Goal: Task Accomplishment & Management: Manage account settings

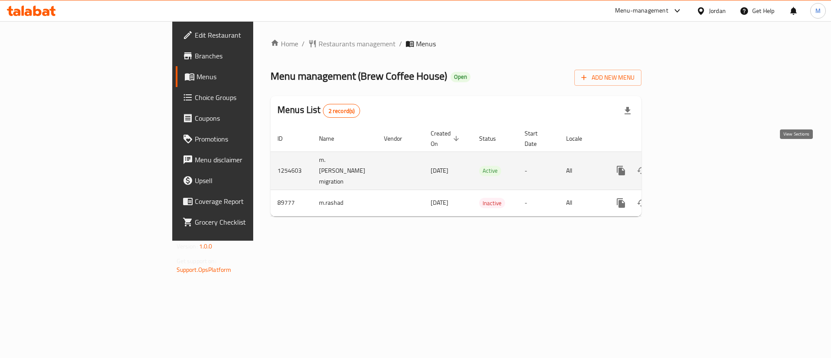
click at [688, 165] on icon "enhanced table" at bounding box center [683, 170] width 10 height 10
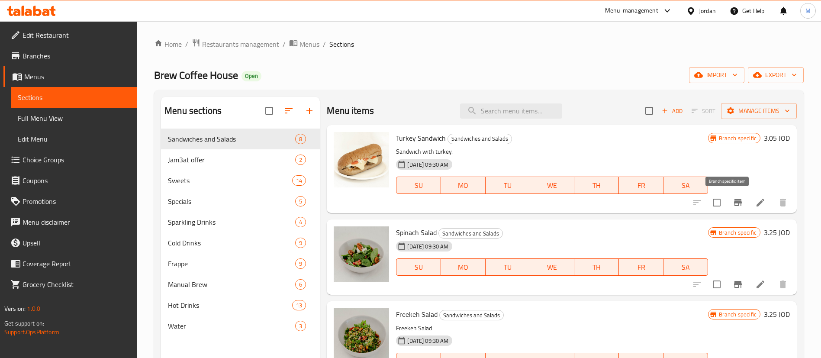
click at [734, 202] on icon "Branch-specific-item" at bounding box center [738, 202] width 8 height 7
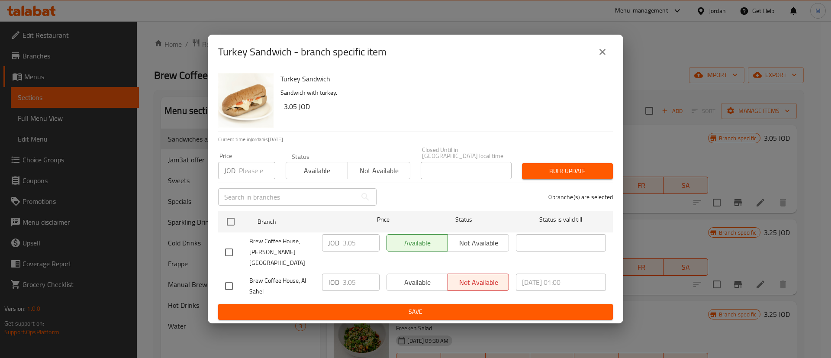
click at [597, 57] on icon "close" at bounding box center [602, 52] width 10 height 10
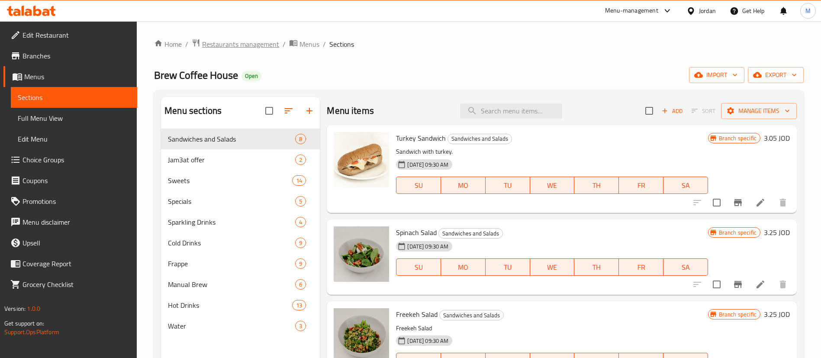
click at [239, 46] on span "Restaurants management" at bounding box center [240, 44] width 77 height 10
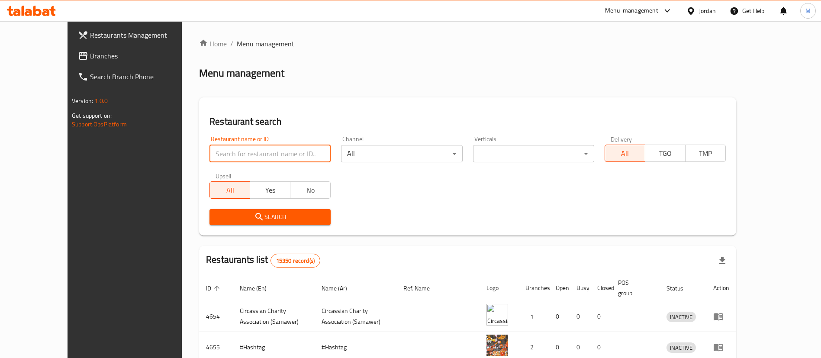
click at [253, 151] on input "search" at bounding box center [269, 153] width 121 height 17
type input "donutt"
click button "Search" at bounding box center [269, 217] width 121 height 16
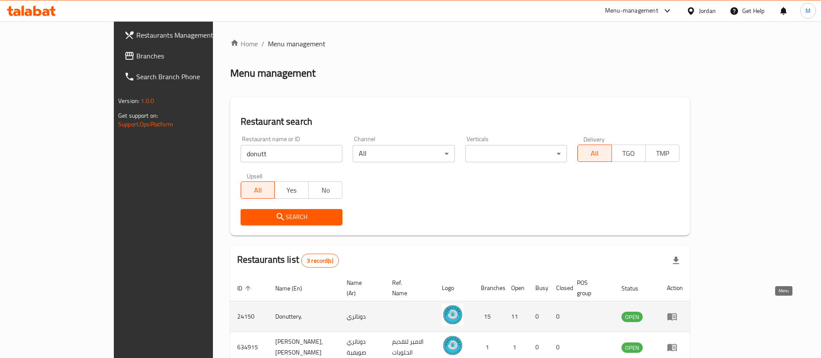
click at [677, 311] on icon "enhanced table" at bounding box center [672, 316] width 10 height 10
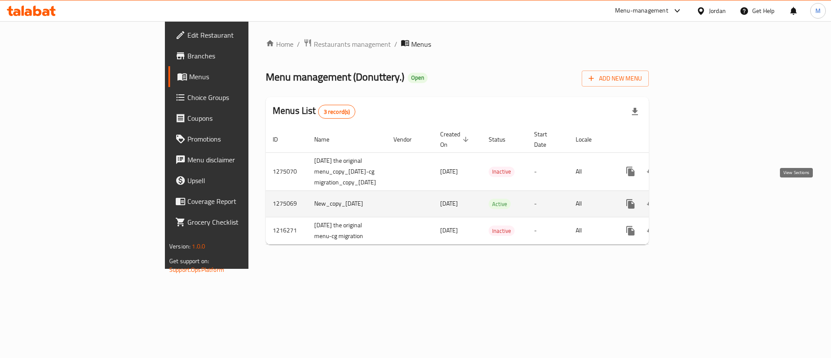
click at [696, 200] on icon "enhanced table" at bounding box center [693, 204] width 8 height 8
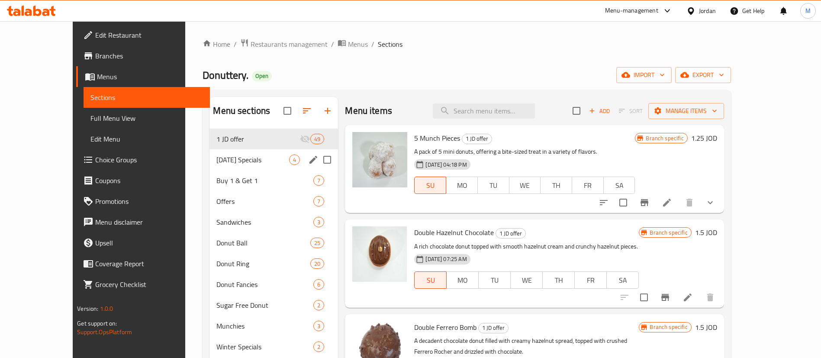
click at [233, 175] on span "Buy 1 & Get 1" at bounding box center [264, 180] width 97 height 10
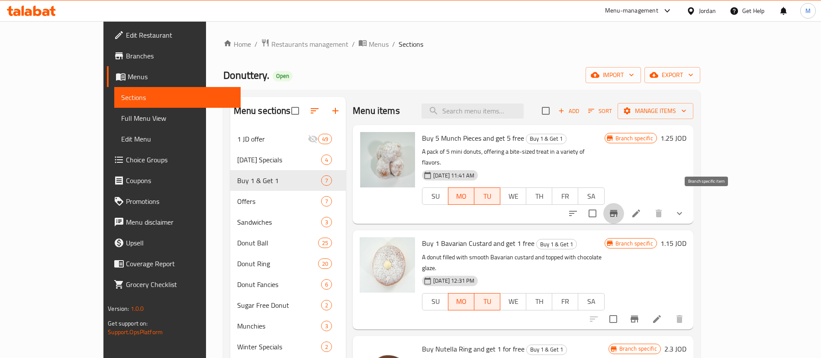
click at [617, 210] on icon "Branch-specific-item" at bounding box center [614, 213] width 8 height 7
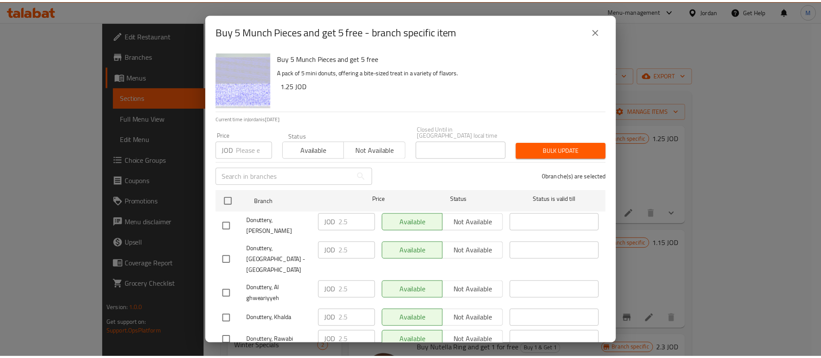
scroll to position [153, 0]
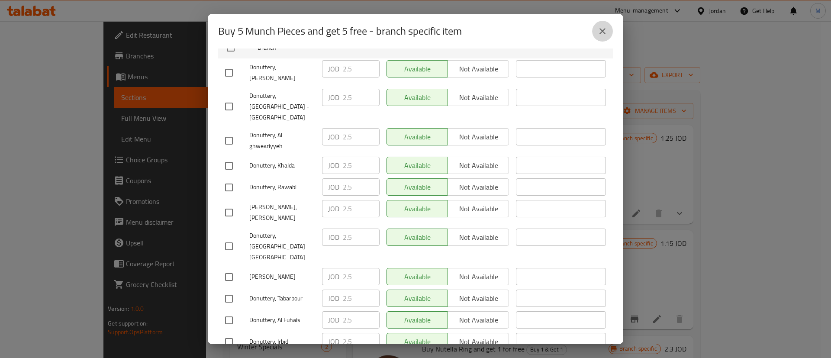
click at [598, 31] on icon "close" at bounding box center [602, 31] width 10 height 10
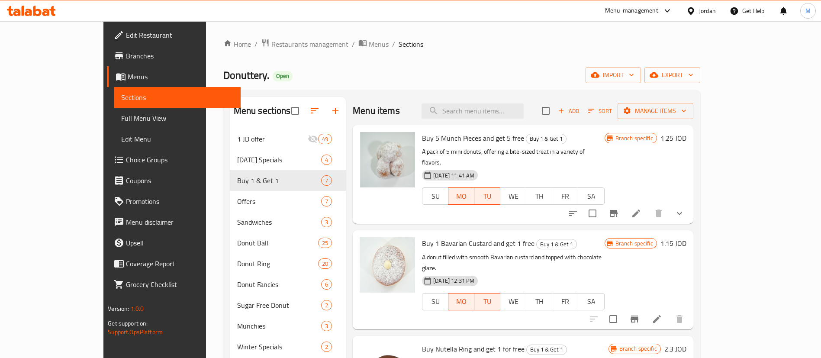
click at [250, 32] on div "Home / Restaurants management / Menus / Sections Donuttery. Open import export …" at bounding box center [461, 250] width 511 height 458
click at [271, 40] on span "Restaurants management" at bounding box center [309, 44] width 77 height 10
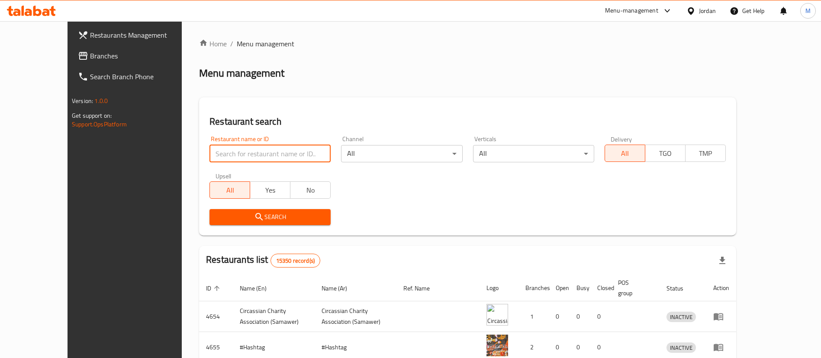
click at [242, 158] on input "search" at bounding box center [269, 153] width 121 height 17
type input "donutt"
click at [273, 224] on button "Search" at bounding box center [269, 217] width 121 height 16
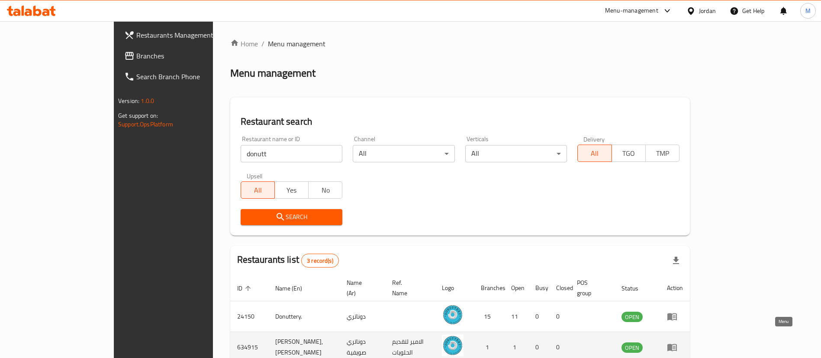
click at [677, 342] on icon "enhanced table" at bounding box center [672, 347] width 10 height 10
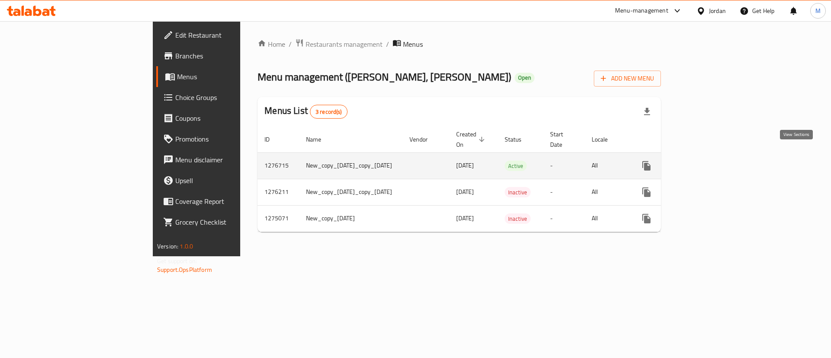
click at [719, 160] on link "enhanced table" at bounding box center [708, 165] width 21 height 21
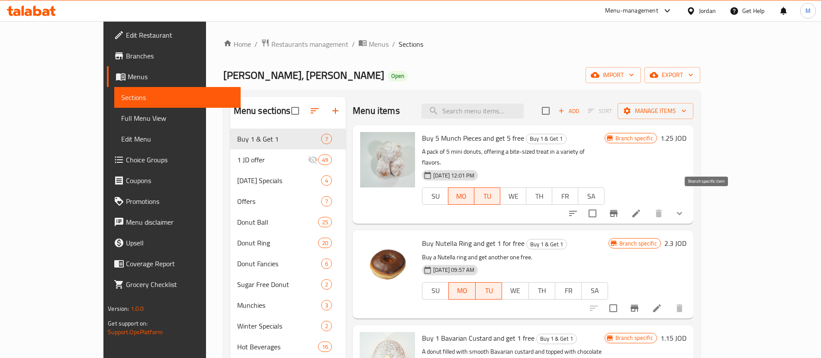
click at [624, 208] on button "Branch-specific-item" at bounding box center [613, 213] width 21 height 21
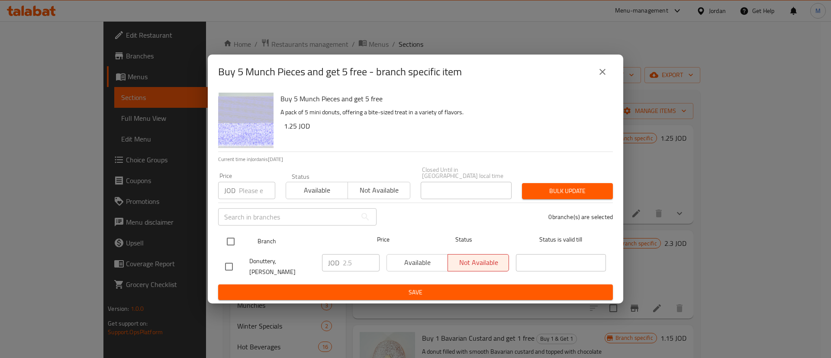
click at [228, 237] on input "checkbox" at bounding box center [230, 241] width 18 height 18
checkbox input "true"
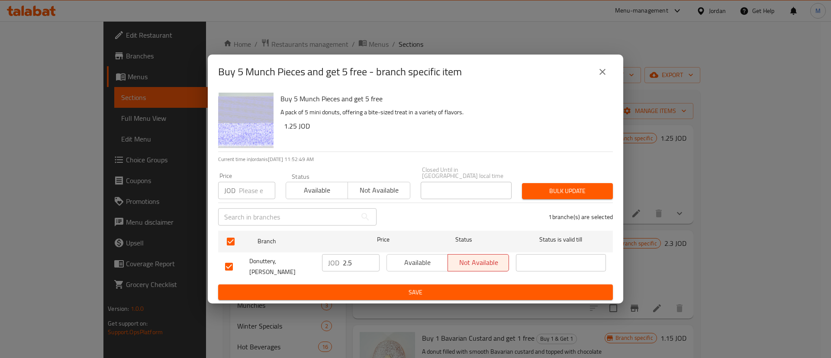
click at [417, 266] on span "Available" at bounding box center [417, 262] width 54 height 13
click at [421, 287] on span "Save" at bounding box center [415, 292] width 381 height 11
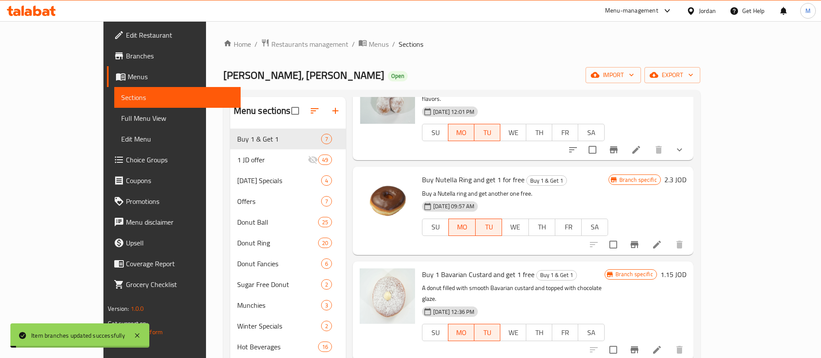
scroll to position [71, 0]
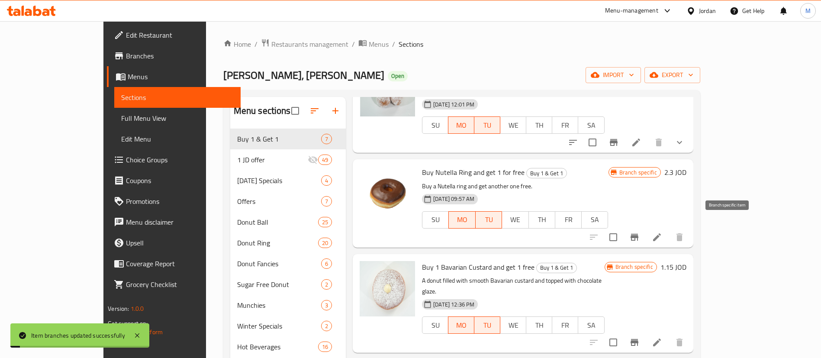
click at [645, 231] on button "Branch-specific-item" at bounding box center [634, 237] width 21 height 21
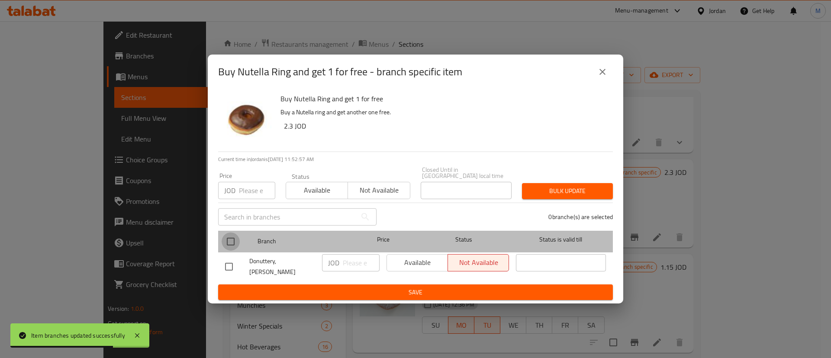
click at [237, 241] on input "checkbox" at bounding box center [230, 241] width 18 height 18
checkbox input "true"
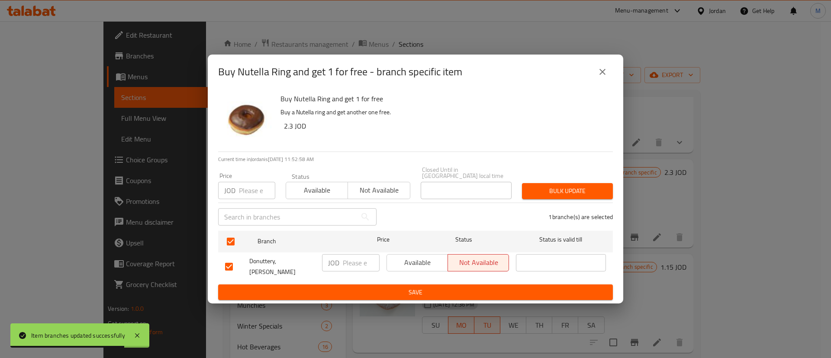
click at [415, 262] on span "Available" at bounding box center [417, 262] width 54 height 13
click at [416, 287] on span "Save" at bounding box center [415, 292] width 381 height 11
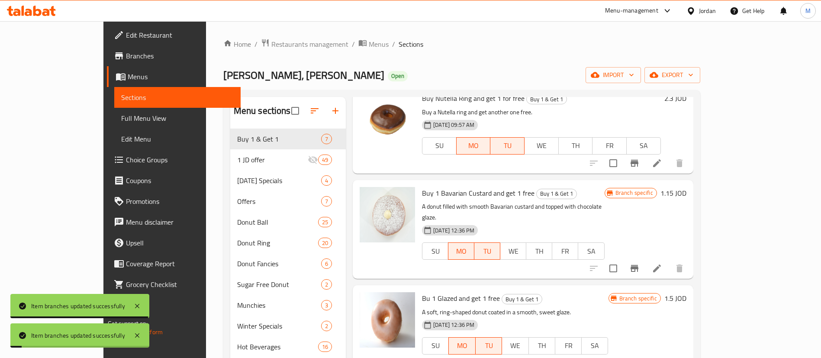
scroll to position [158, 0]
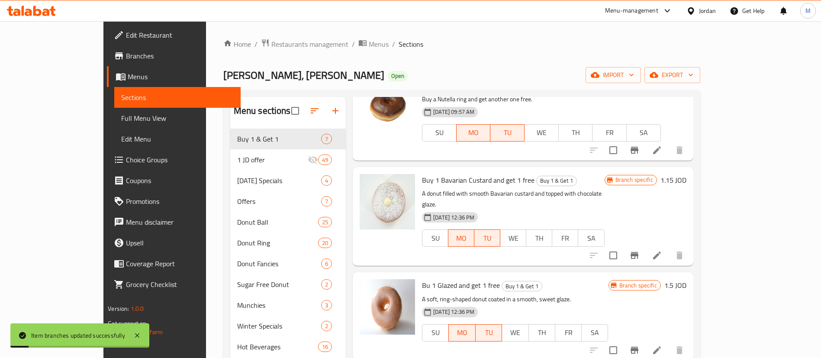
click at [645, 245] on button "Branch-specific-item" at bounding box center [634, 255] width 21 height 21
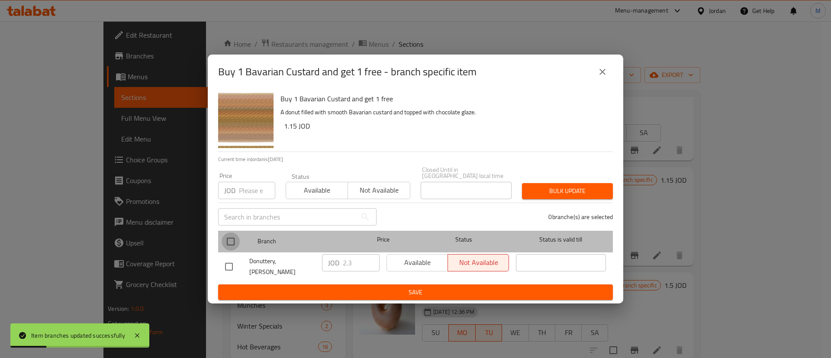
click at [234, 239] on input "checkbox" at bounding box center [230, 241] width 18 height 18
checkbox input "true"
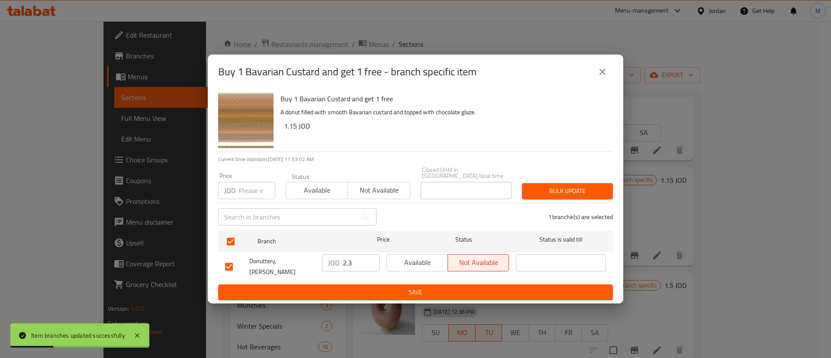
click at [401, 265] on span "Available" at bounding box center [417, 262] width 54 height 13
click at [405, 287] on span "Save" at bounding box center [415, 292] width 381 height 11
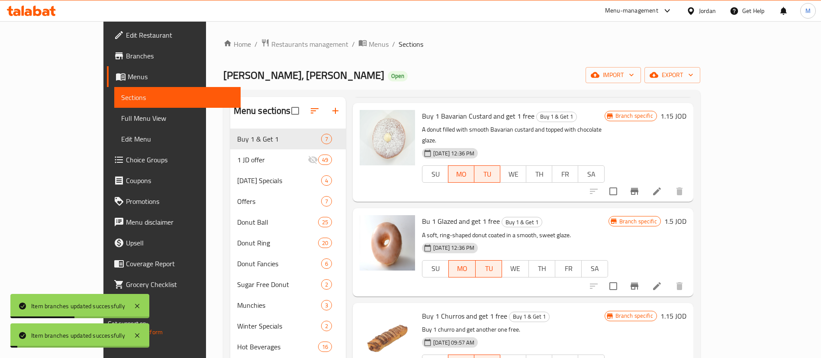
scroll to position [224, 0]
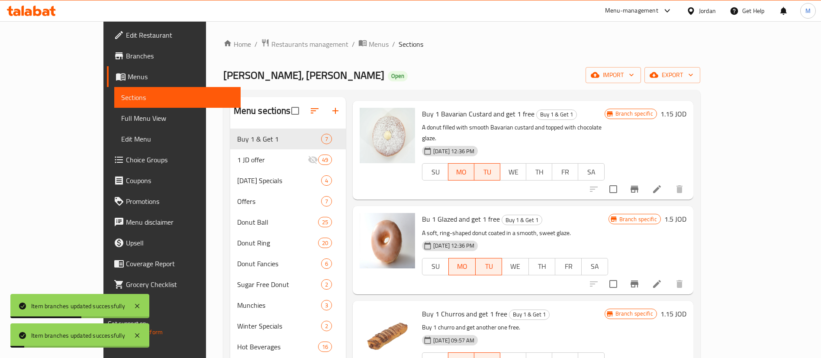
click at [638, 280] on icon "Branch-specific-item" at bounding box center [634, 283] width 8 height 7
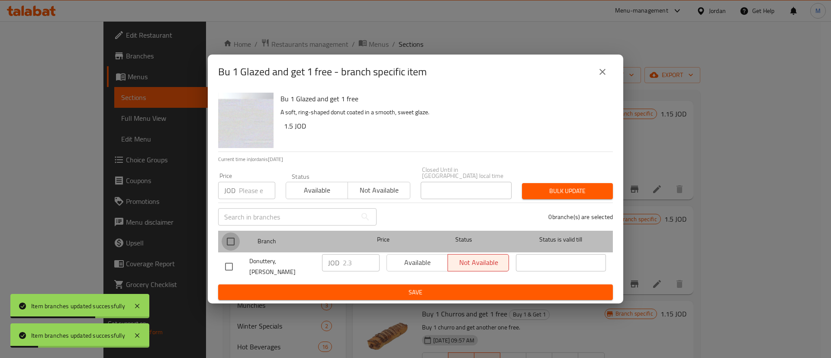
click at [228, 239] on input "checkbox" at bounding box center [230, 241] width 18 height 18
checkbox input "true"
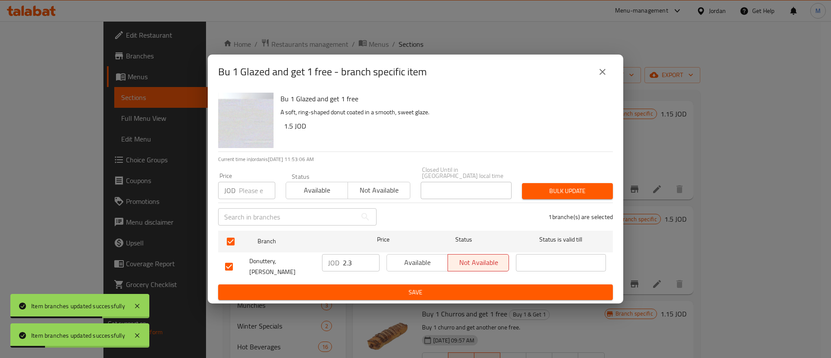
click at [416, 259] on span "Available" at bounding box center [417, 262] width 54 height 13
click at [417, 287] on span "Save" at bounding box center [415, 292] width 381 height 11
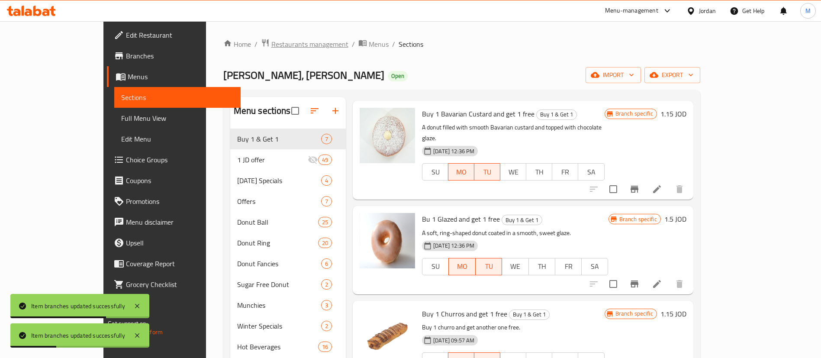
click at [271, 42] on span "Restaurants management" at bounding box center [309, 44] width 77 height 10
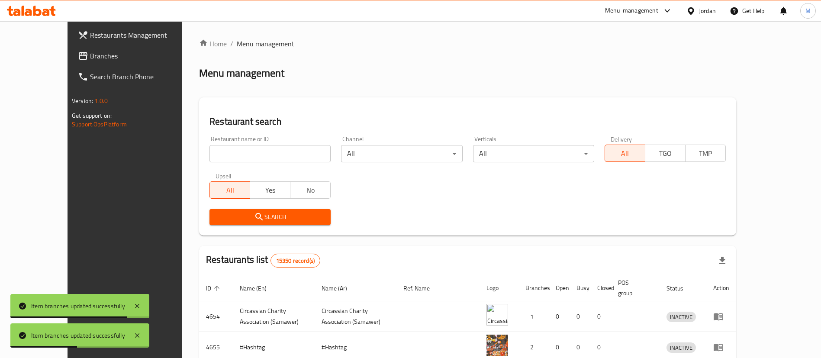
click at [90, 32] on span "Restaurants Management" at bounding box center [144, 35] width 108 height 10
